Goal: Find specific page/section: Find specific page/section

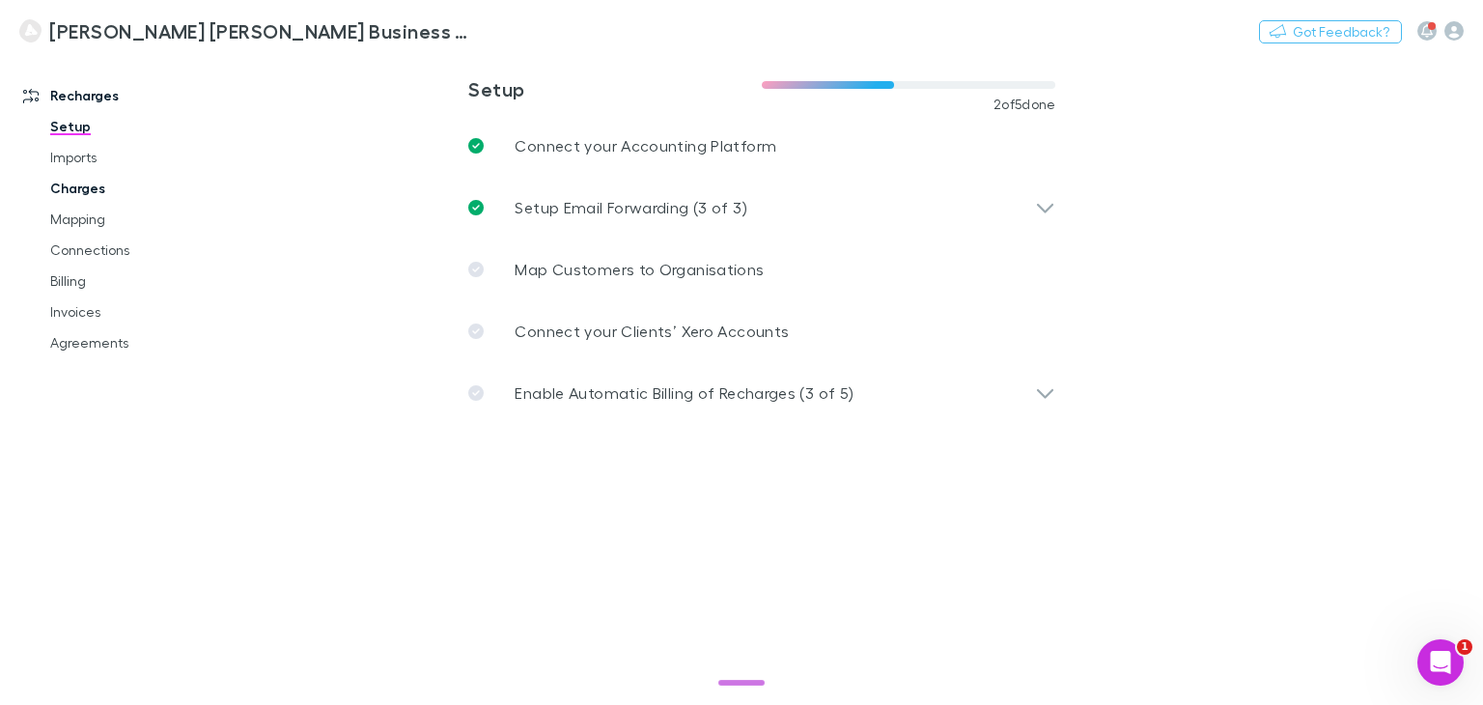
click at [94, 186] on link "Charges" at bounding box center [142, 188] width 222 height 31
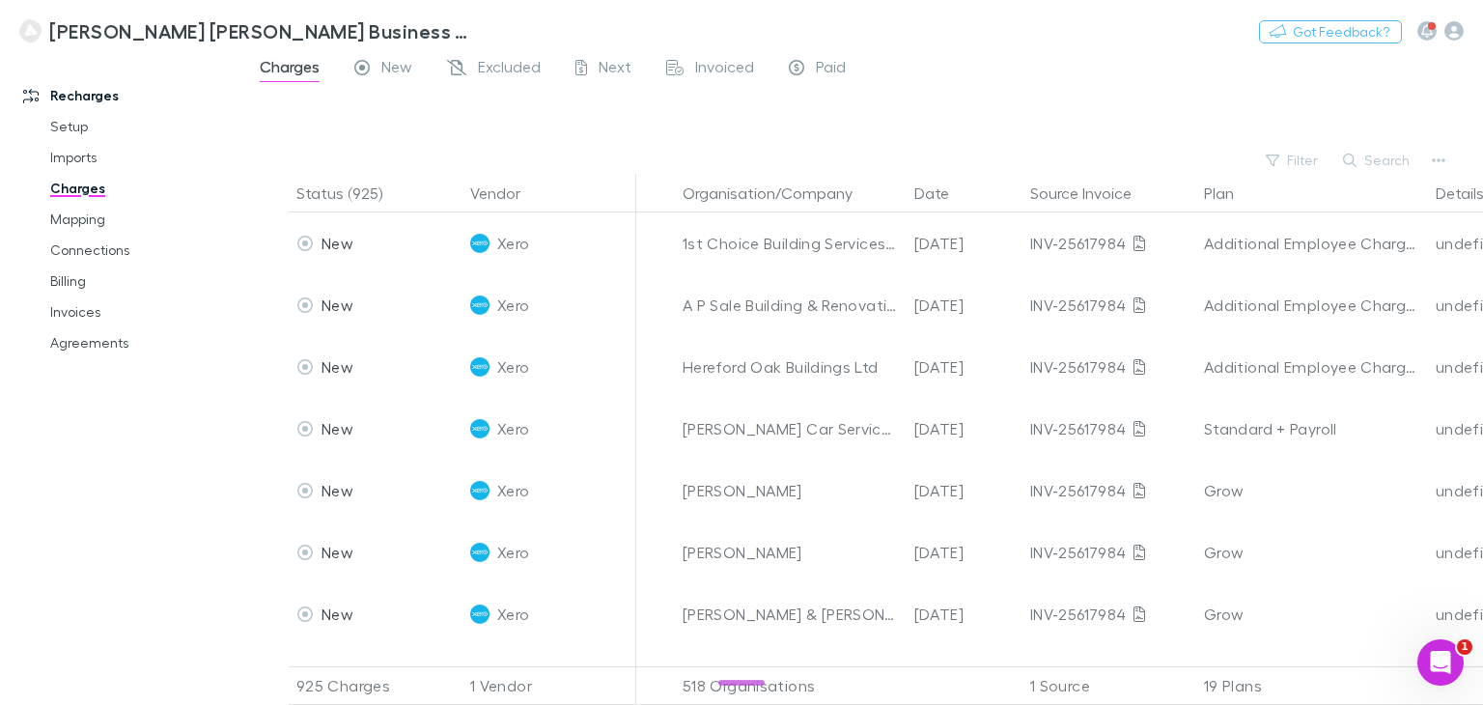
scroll to position [0, 720]
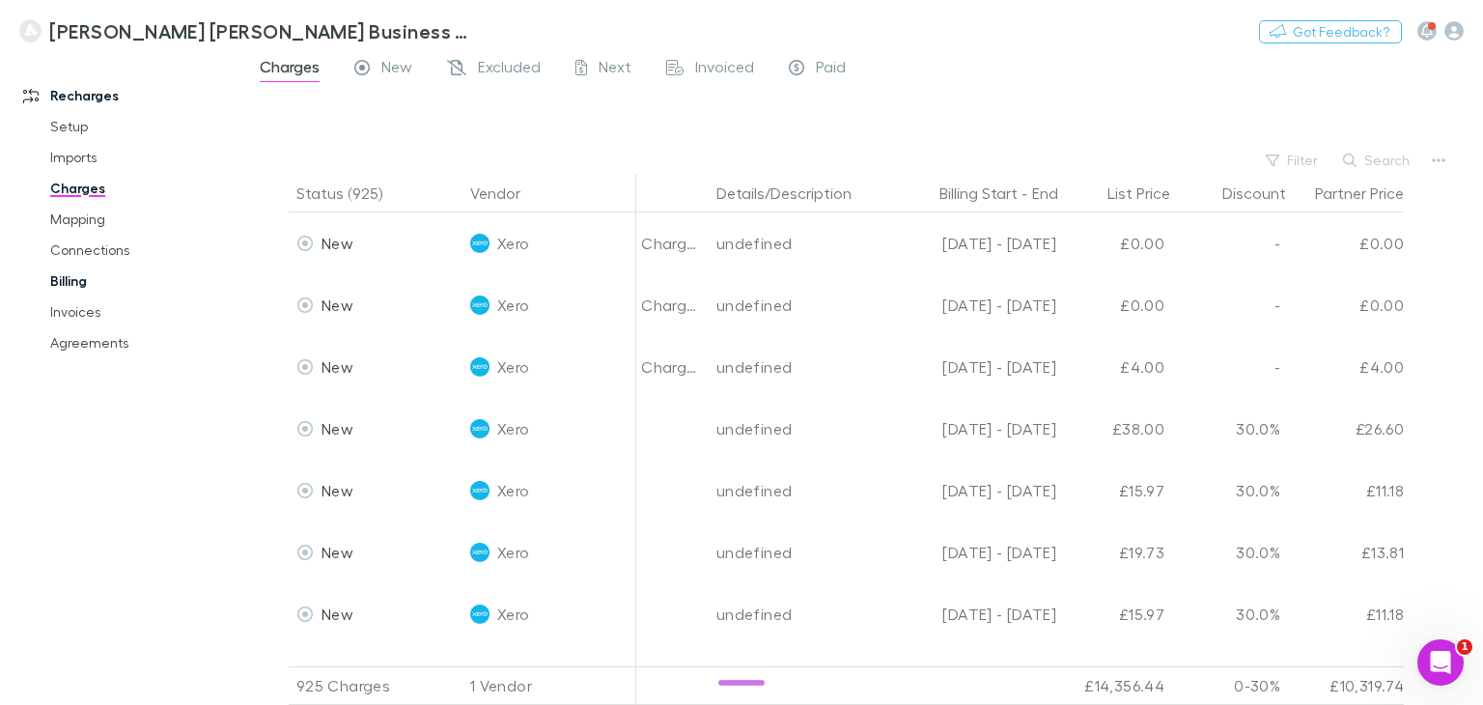
click at [72, 280] on link "Billing" at bounding box center [142, 281] width 222 height 31
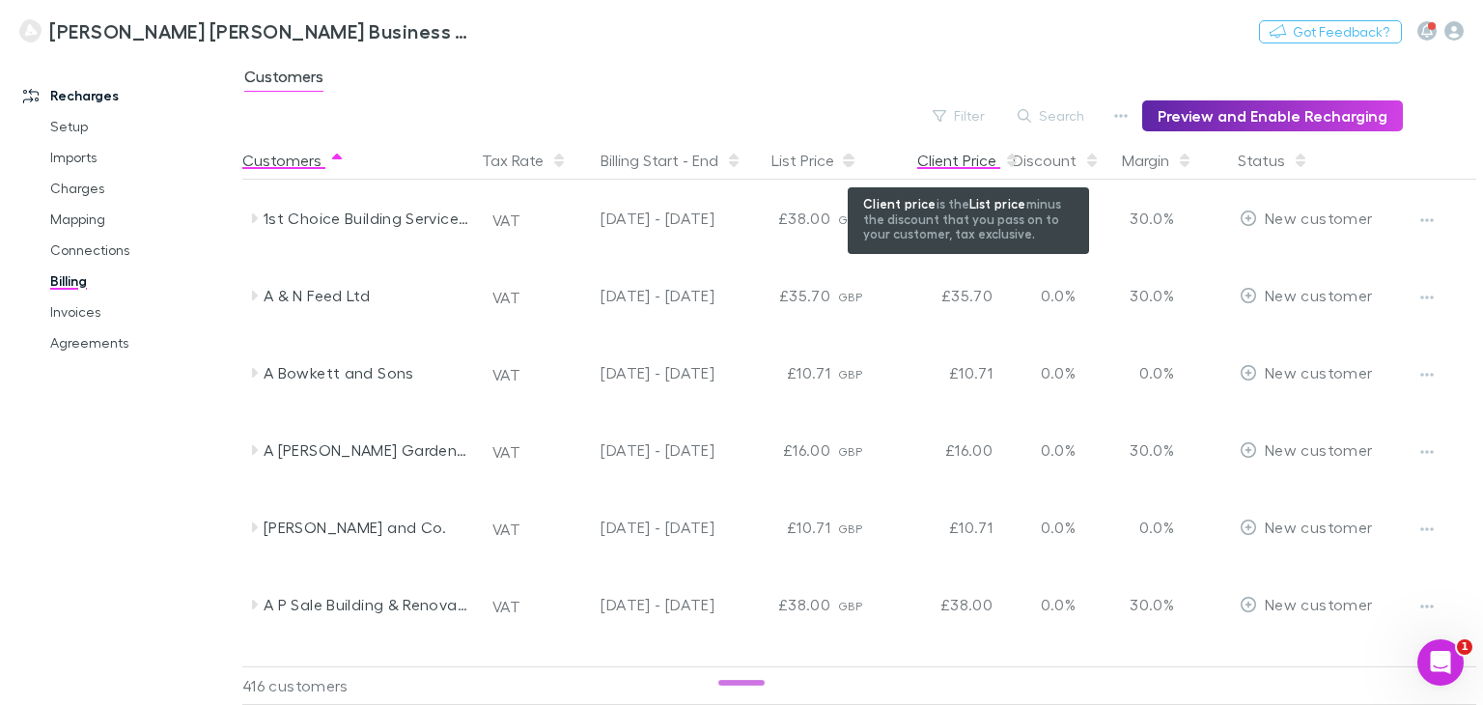
click at [943, 163] on div "Client Price" at bounding box center [968, 160] width 102 height 39
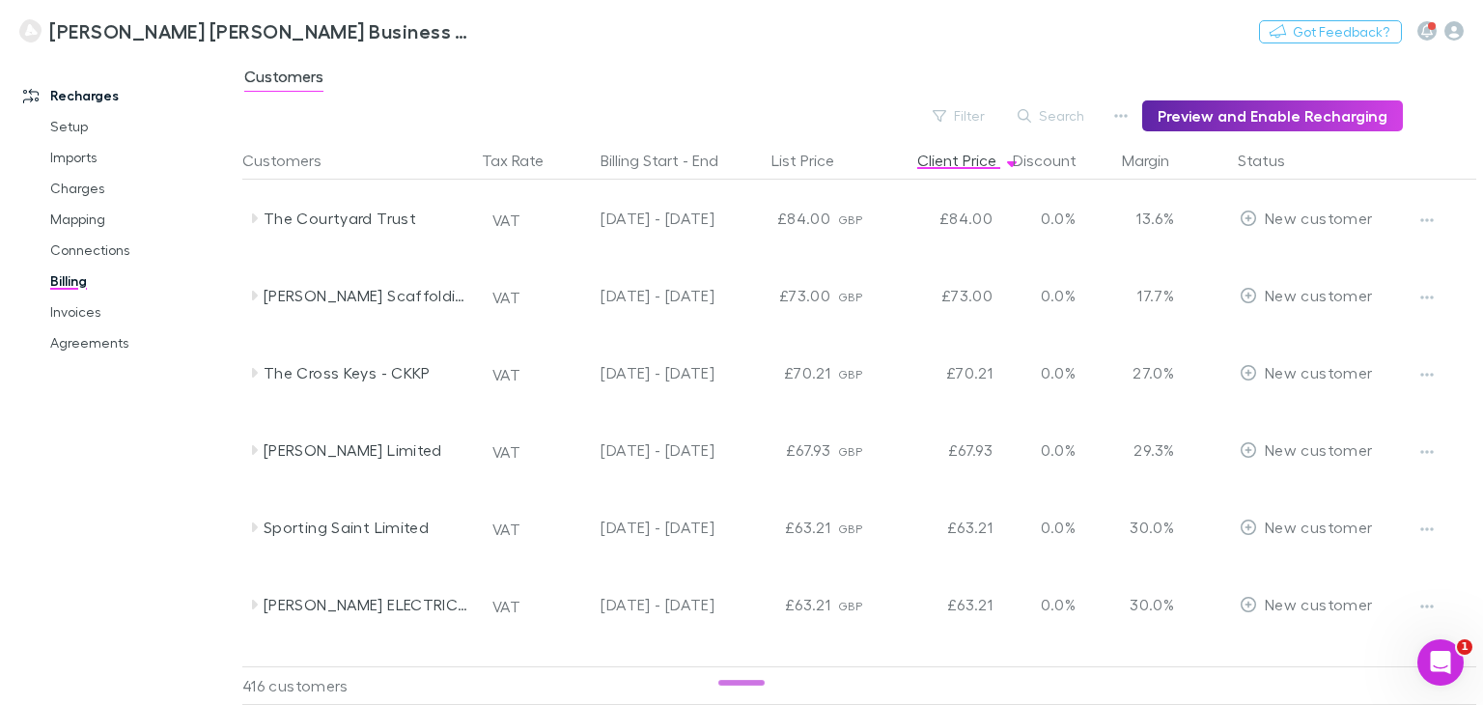
click at [120, 473] on div "Recharges Setup Imports Charges Mapping Connections Billing Invoices Agreements" at bounding box center [128, 375] width 257 height 628
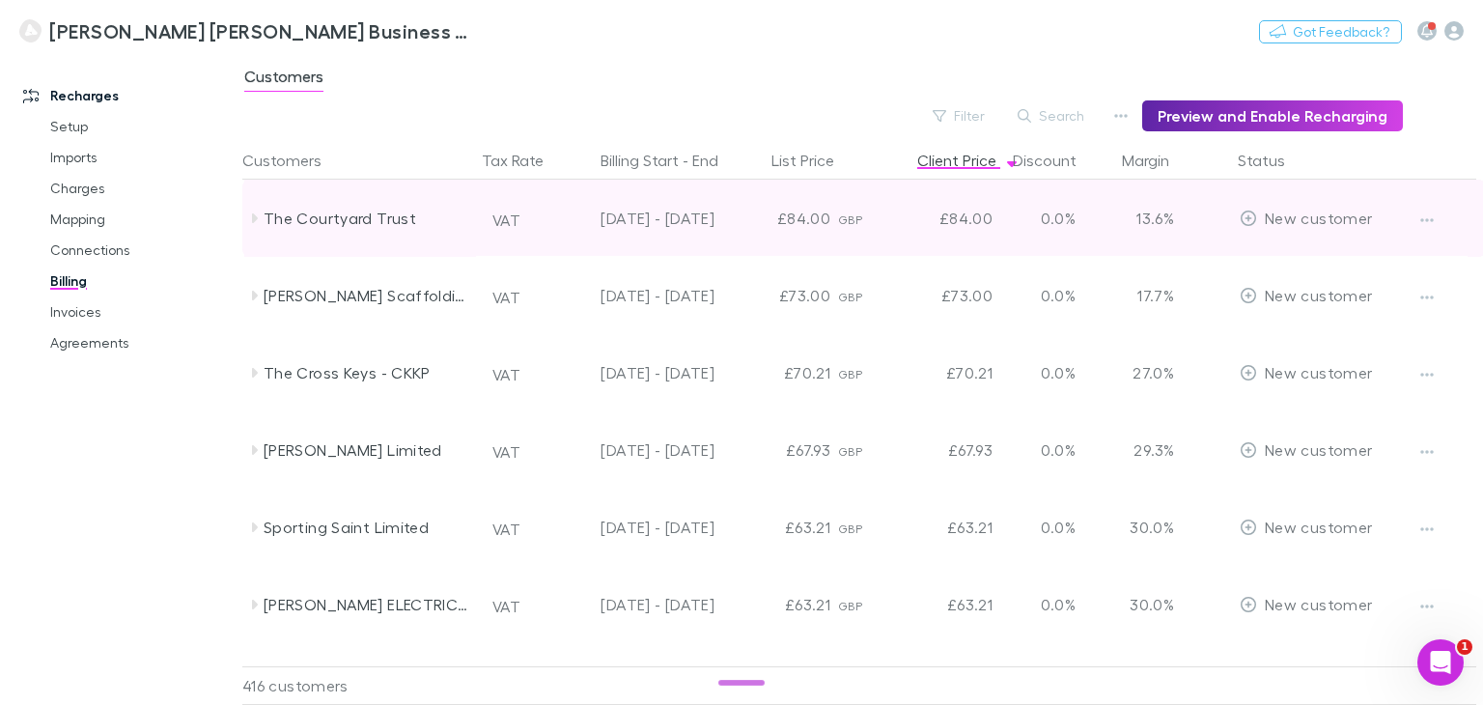
click at [252, 221] on icon at bounding box center [255, 218] width 6 height 10
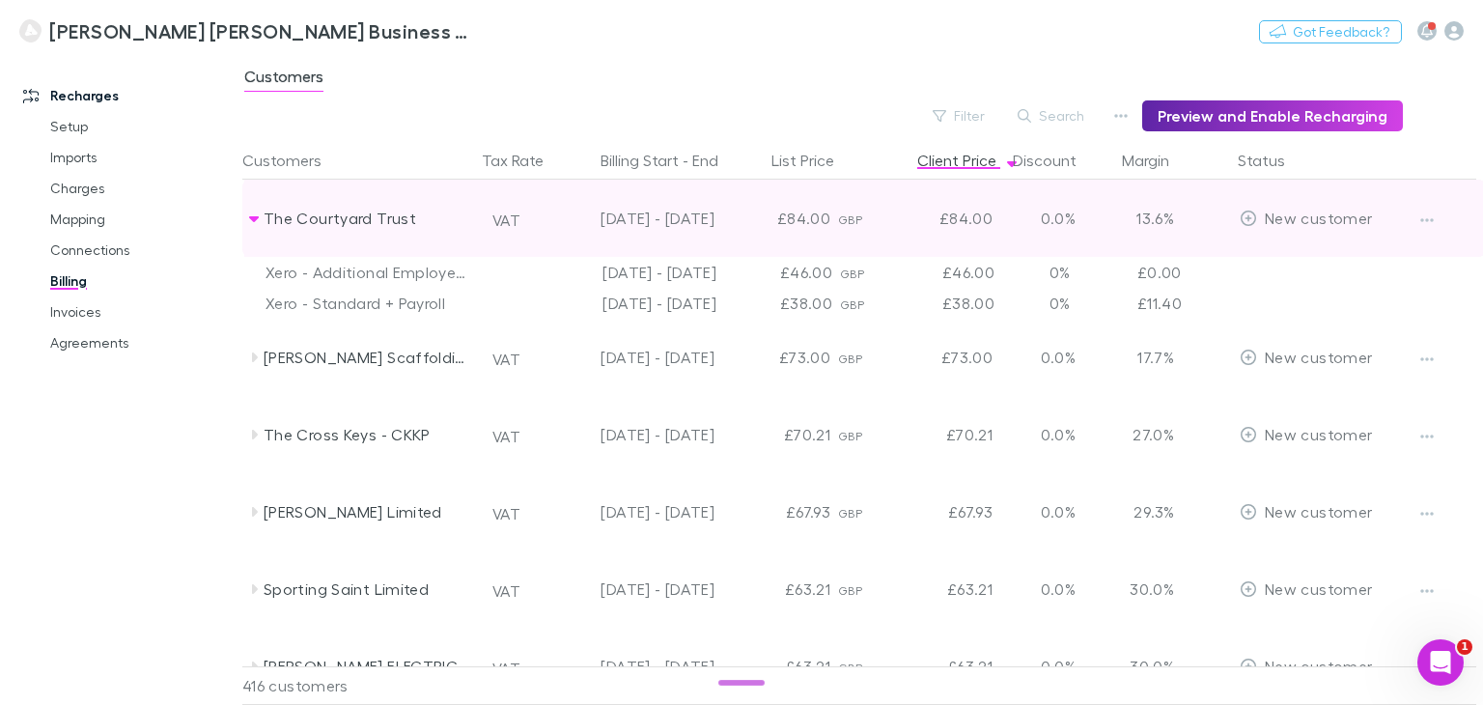
click at [252, 221] on icon at bounding box center [253, 218] width 15 height 15
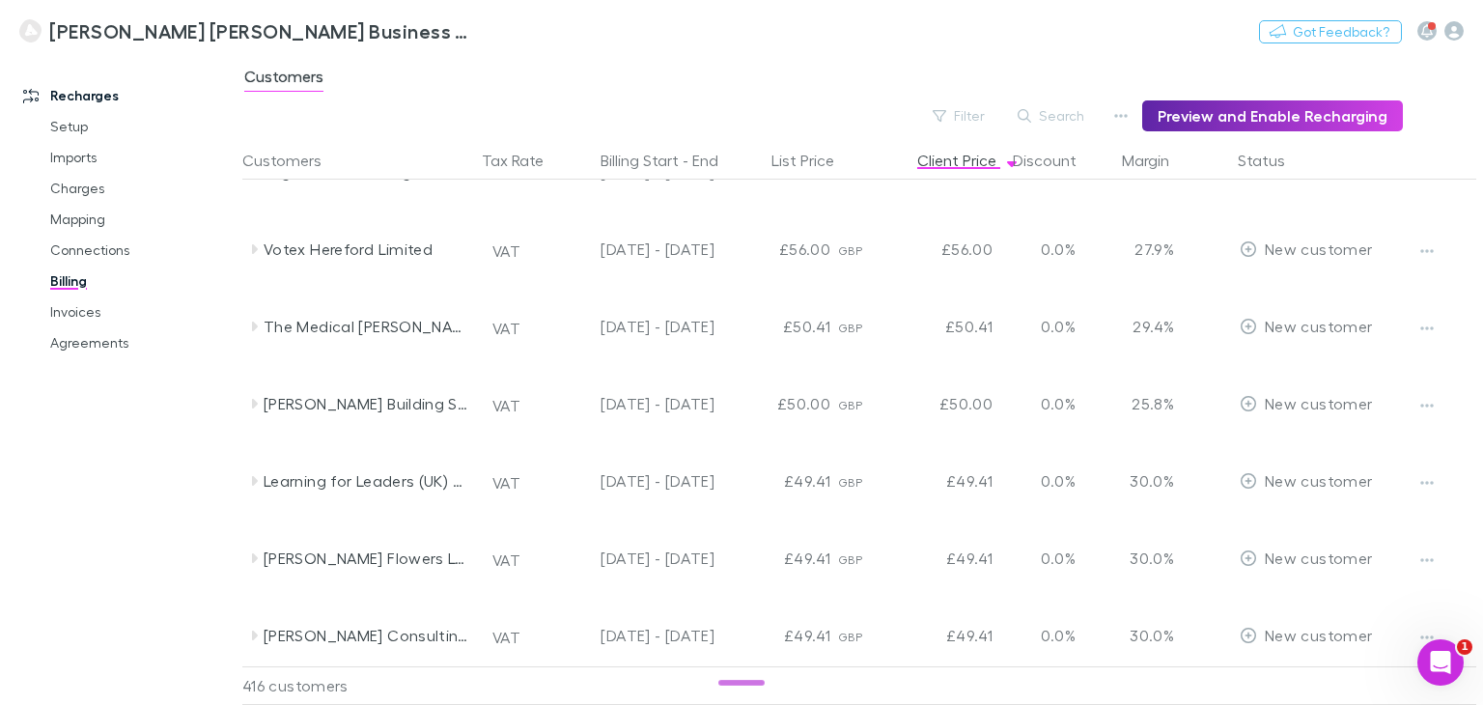
scroll to position [579, 0]
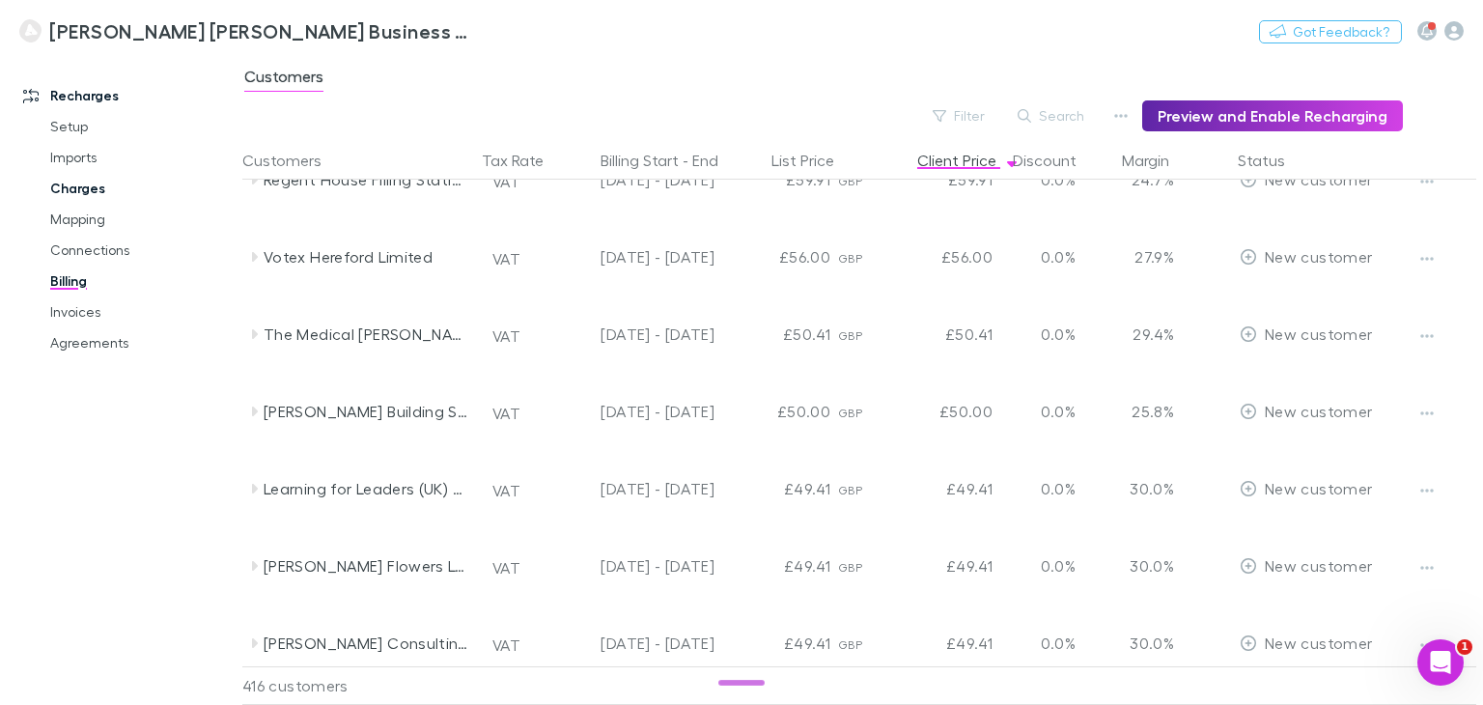
click at [91, 194] on link "Charges" at bounding box center [142, 188] width 222 height 31
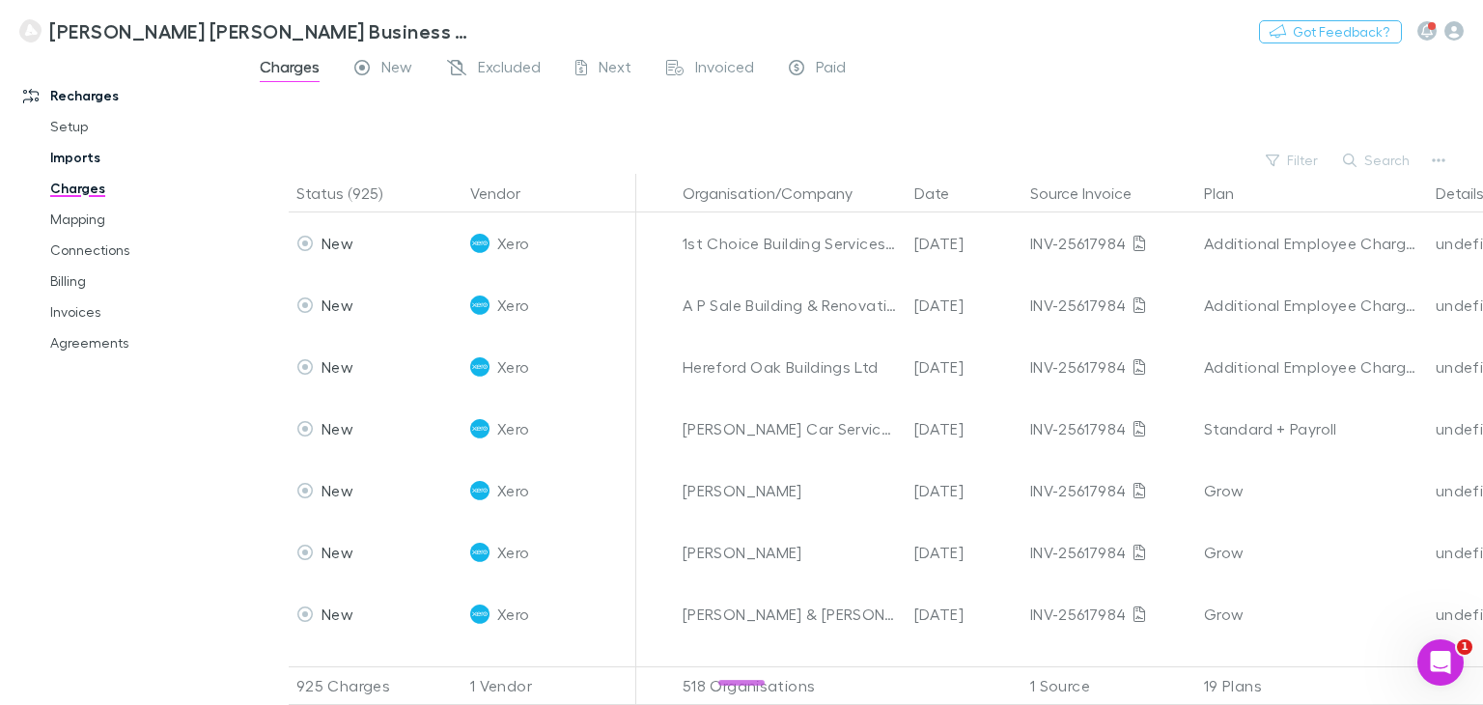
click at [80, 159] on link "Imports" at bounding box center [142, 157] width 222 height 31
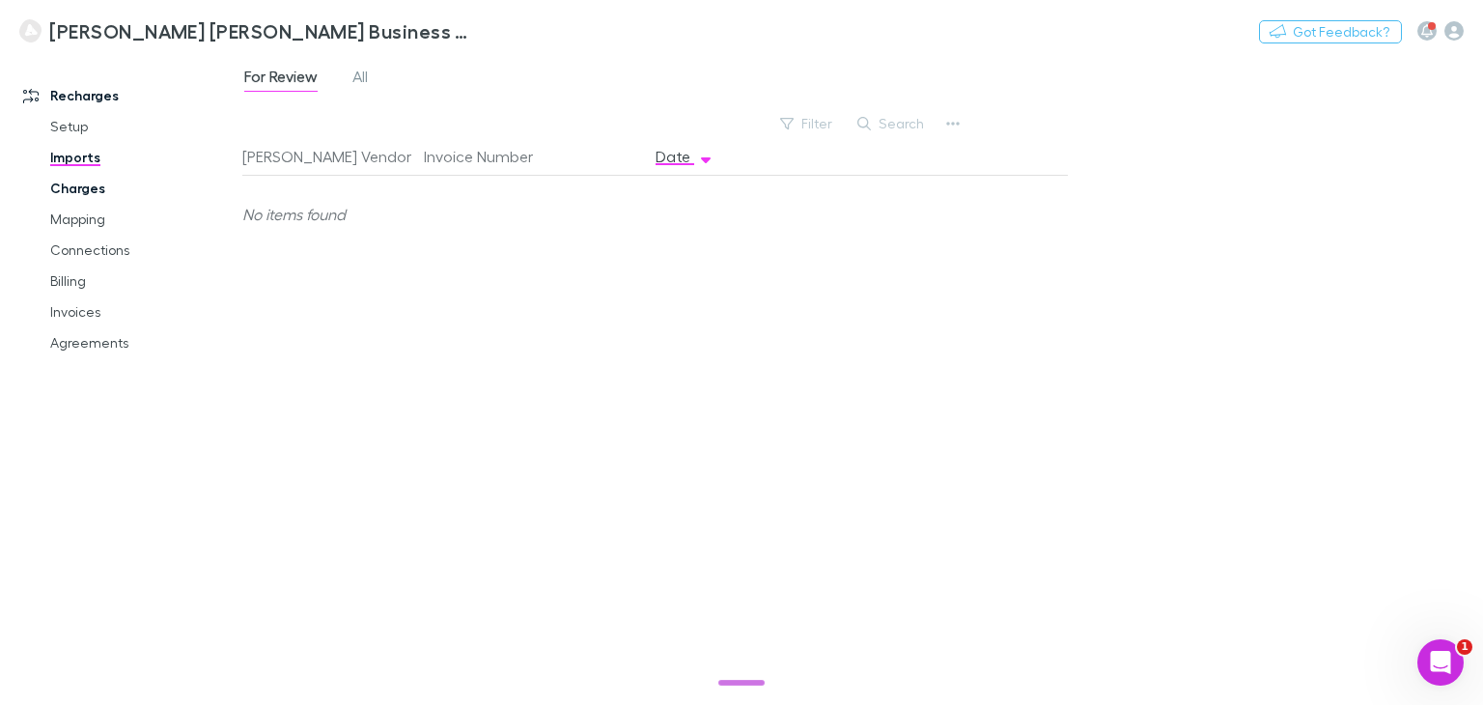
click at [68, 190] on link "Charges" at bounding box center [142, 188] width 222 height 31
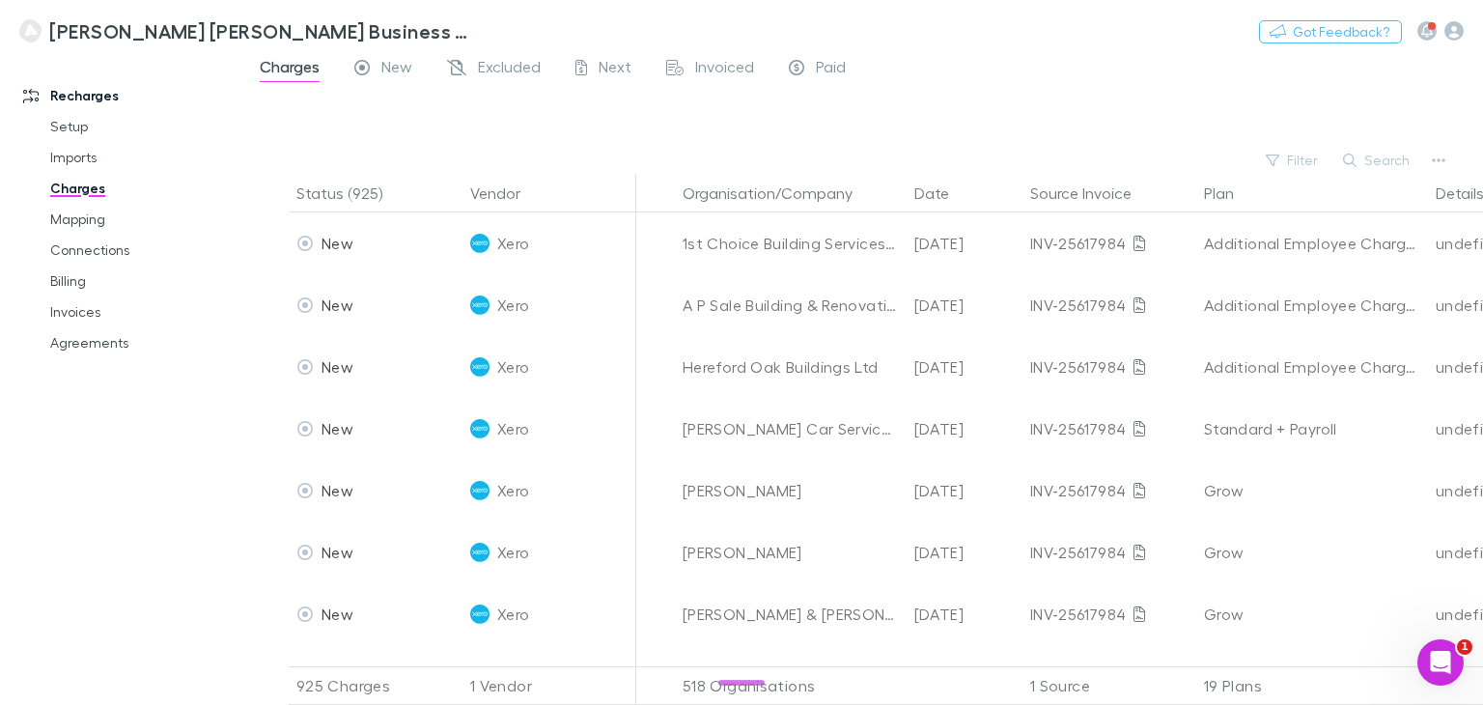
click at [1154, 666] on div "1 Source" at bounding box center [1110, 685] width 174 height 39
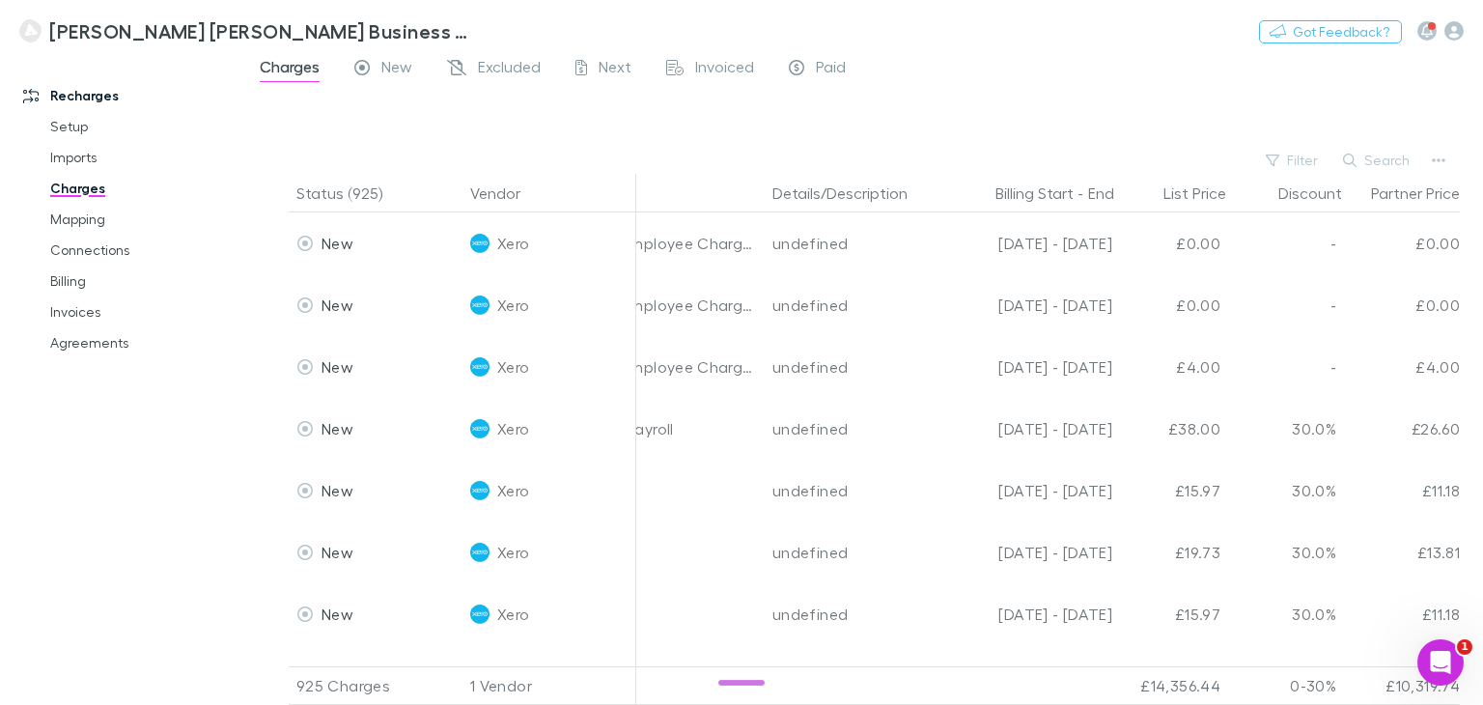
scroll to position [0, 720]
